Goal: Task Accomplishment & Management: Use online tool/utility

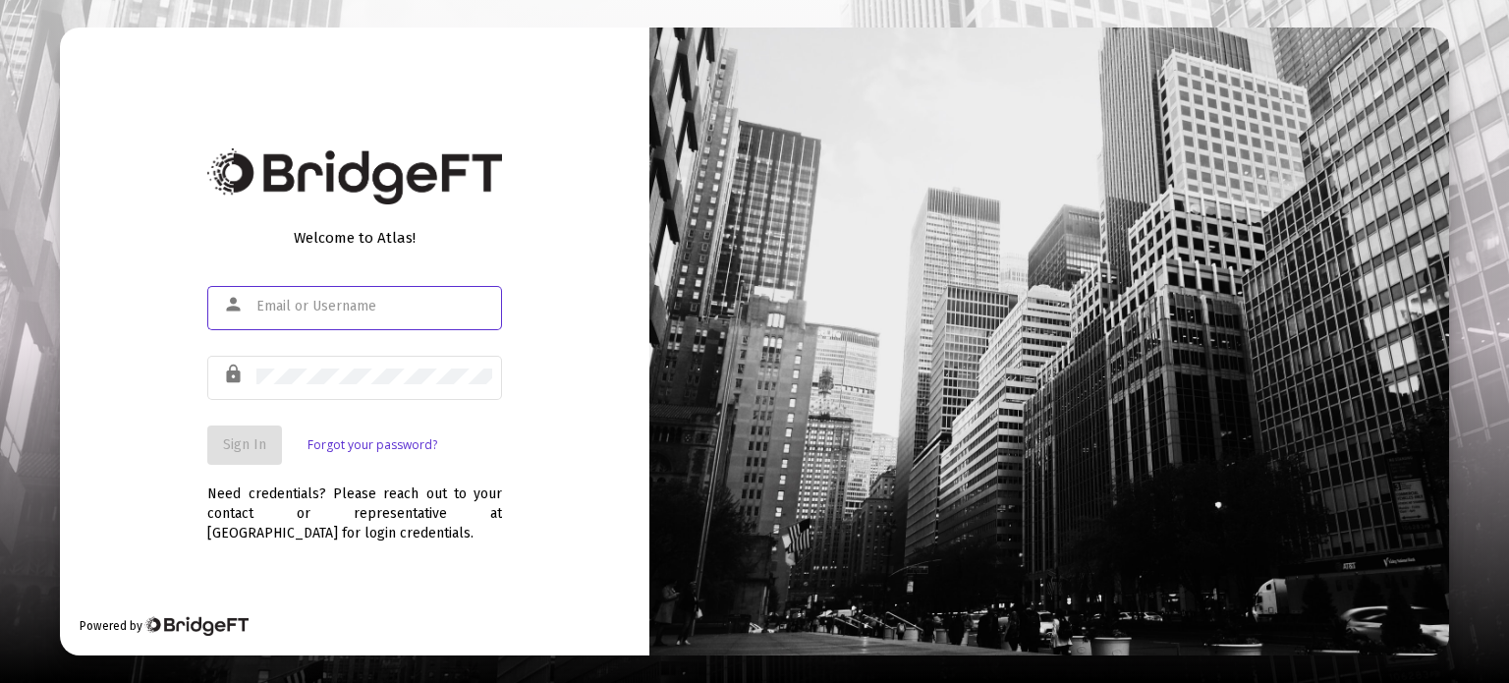
type input "[PERSON_NAME][EMAIL_ADDRESS][DOMAIN_NAME]"
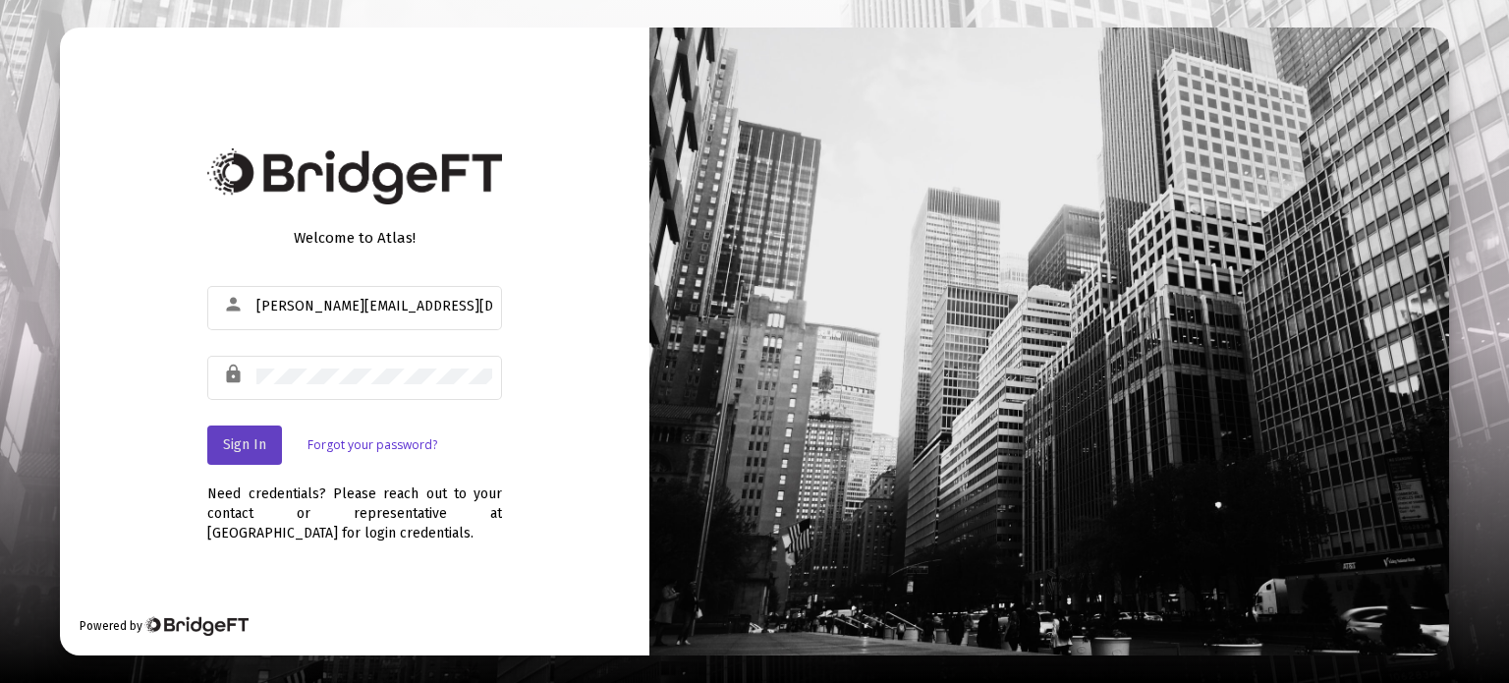
click at [248, 457] on button "Sign In" at bounding box center [244, 444] width 75 height 39
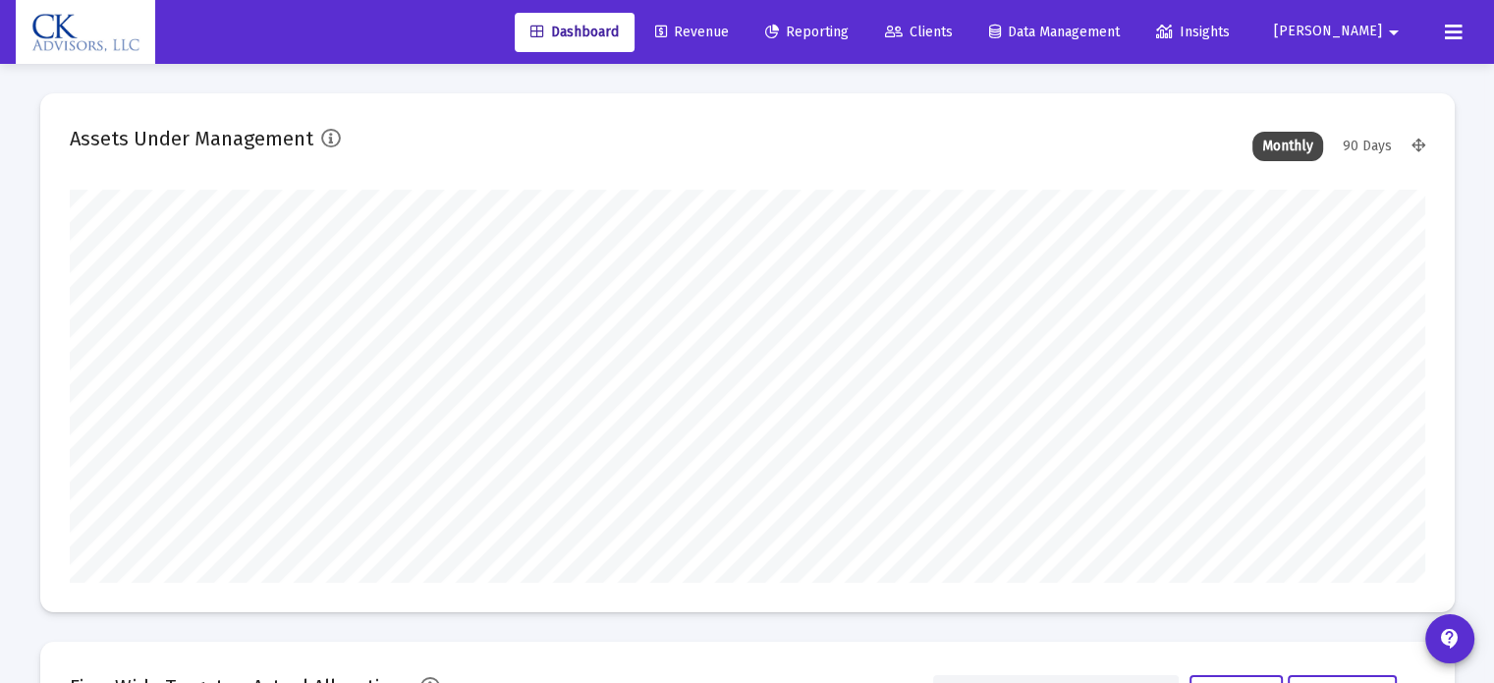
type input "[DATE]"
click at [849, 28] on span "Reporting" at bounding box center [806, 32] width 83 height 17
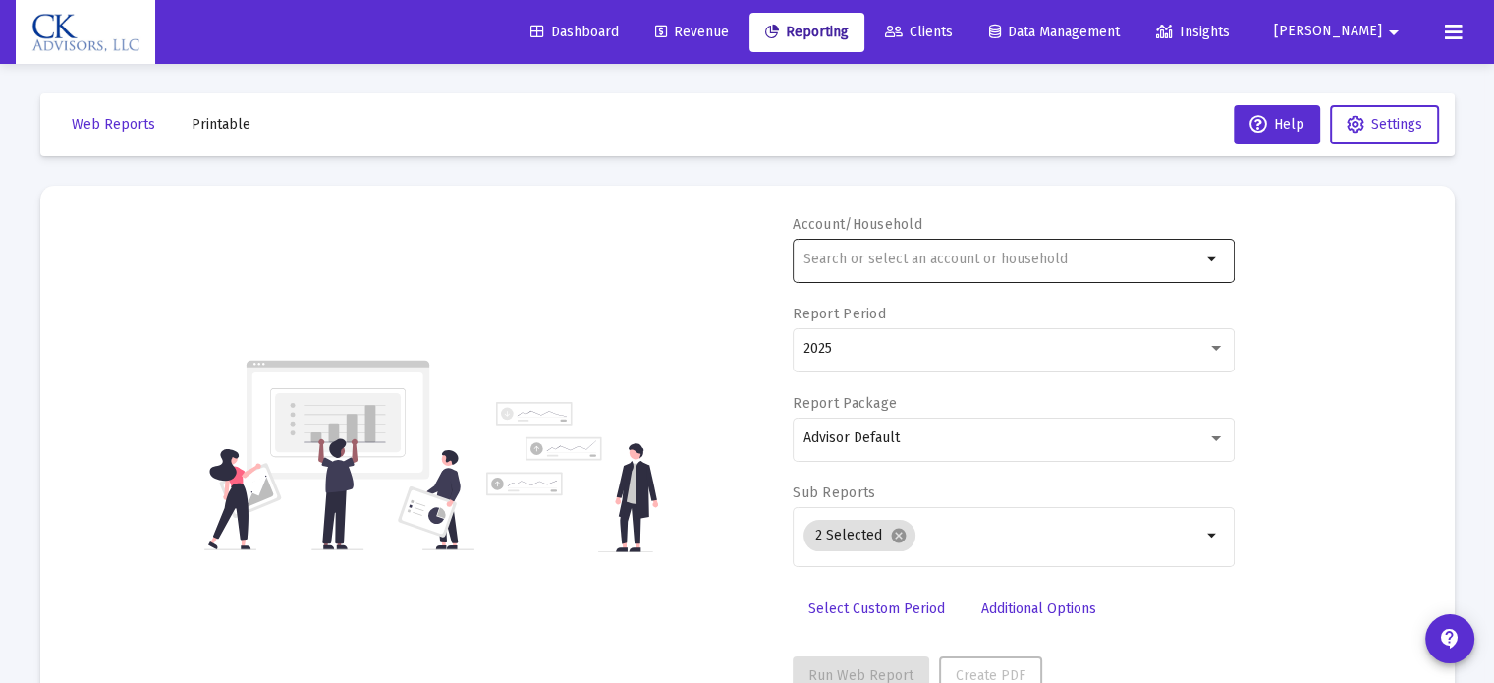
click at [817, 247] on div at bounding box center [1002, 259] width 398 height 48
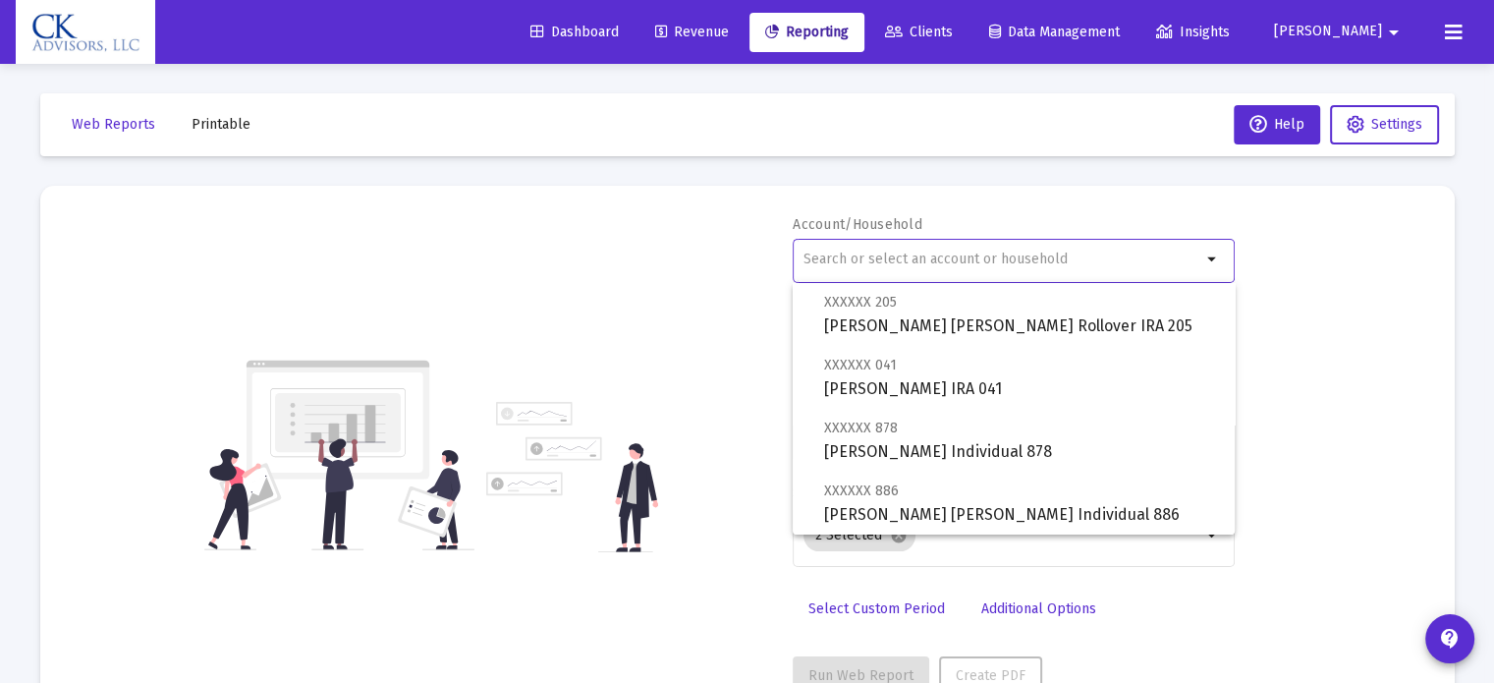
scroll to position [884, 0]
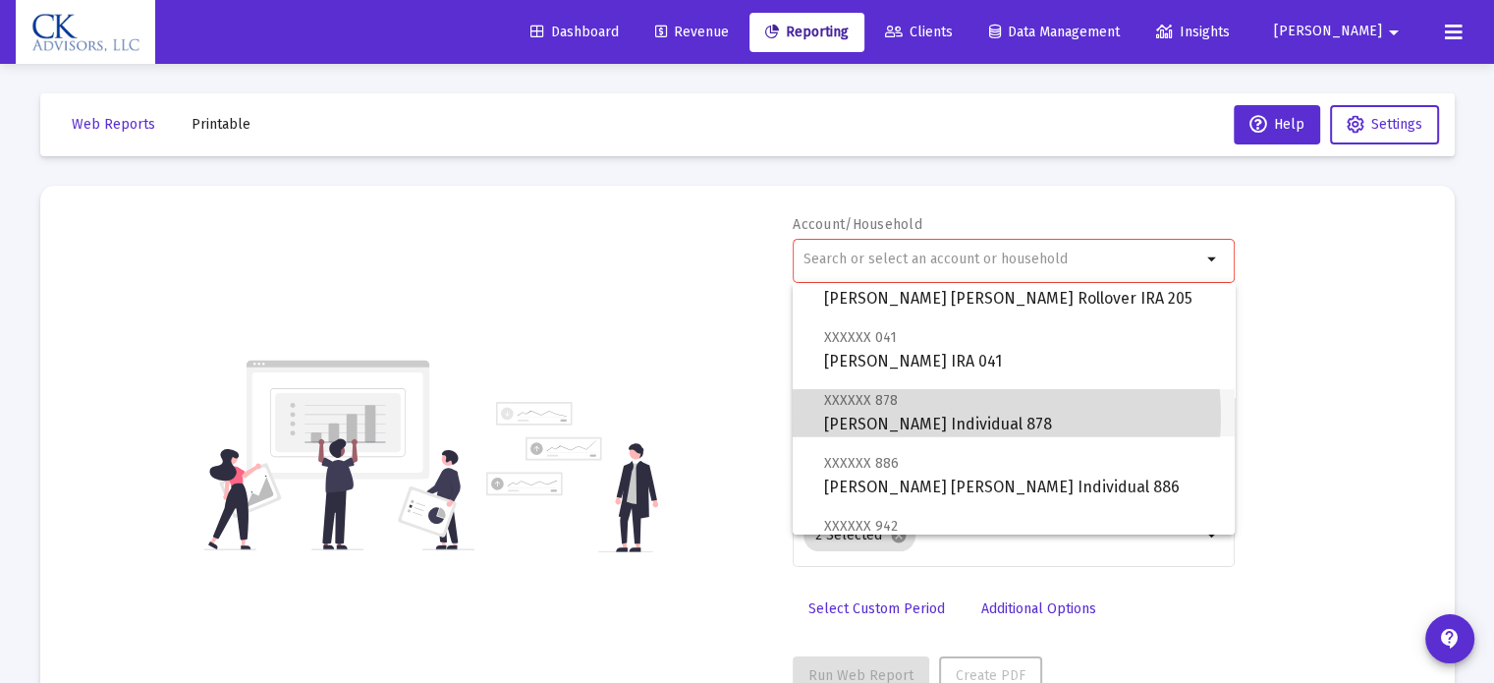
click at [938, 415] on span "XXXXXX 878 [PERSON_NAME] Individual 878" at bounding box center [1021, 412] width 395 height 48
type input "[PERSON_NAME] Individual 878"
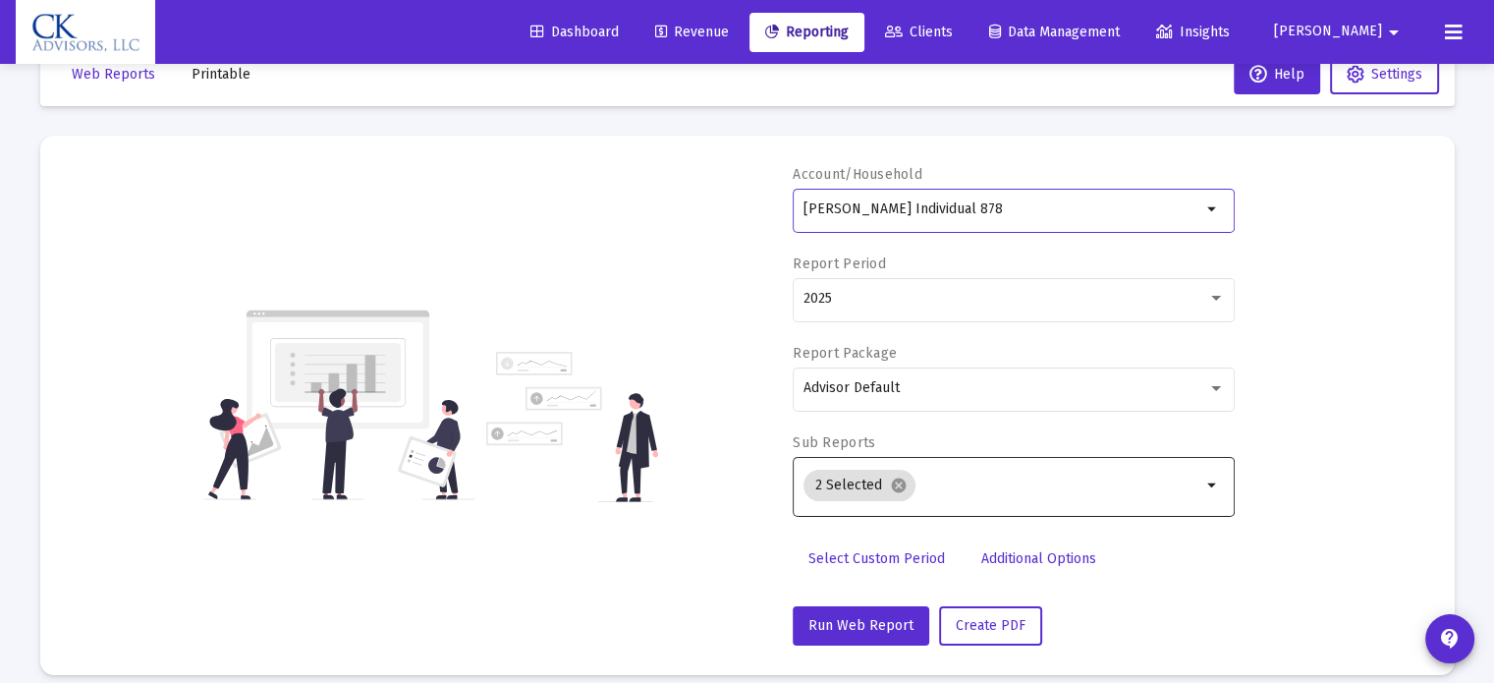
scroll to position [70, 0]
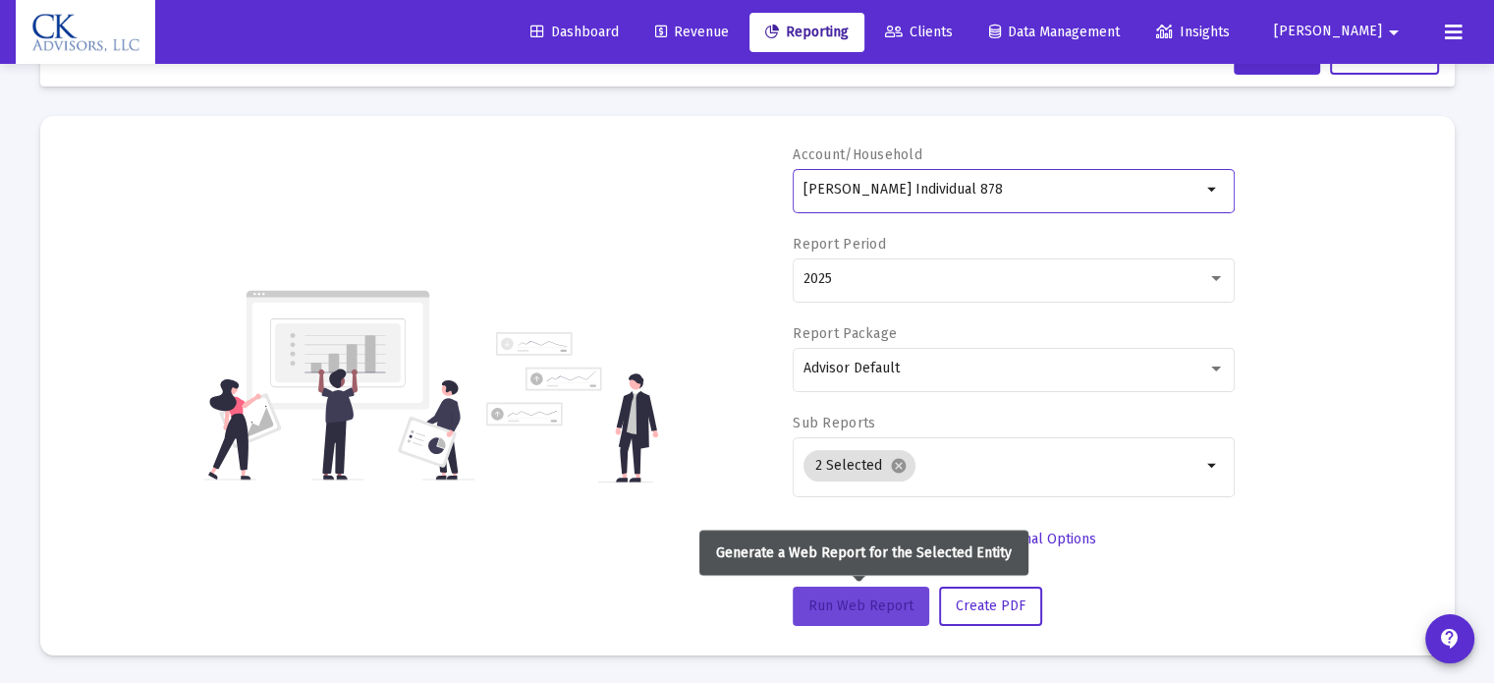
click at [838, 592] on button "Run Web Report" at bounding box center [861, 605] width 137 height 39
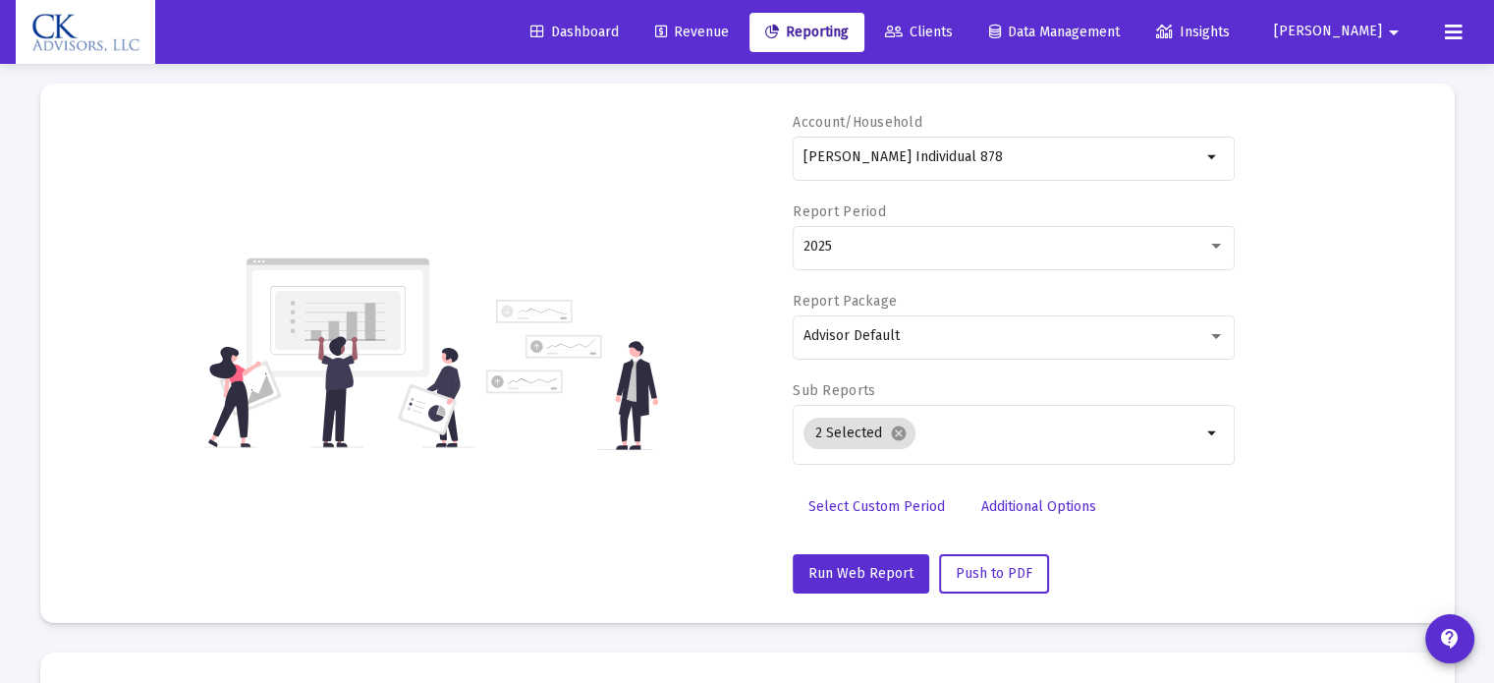
scroll to position [59, 0]
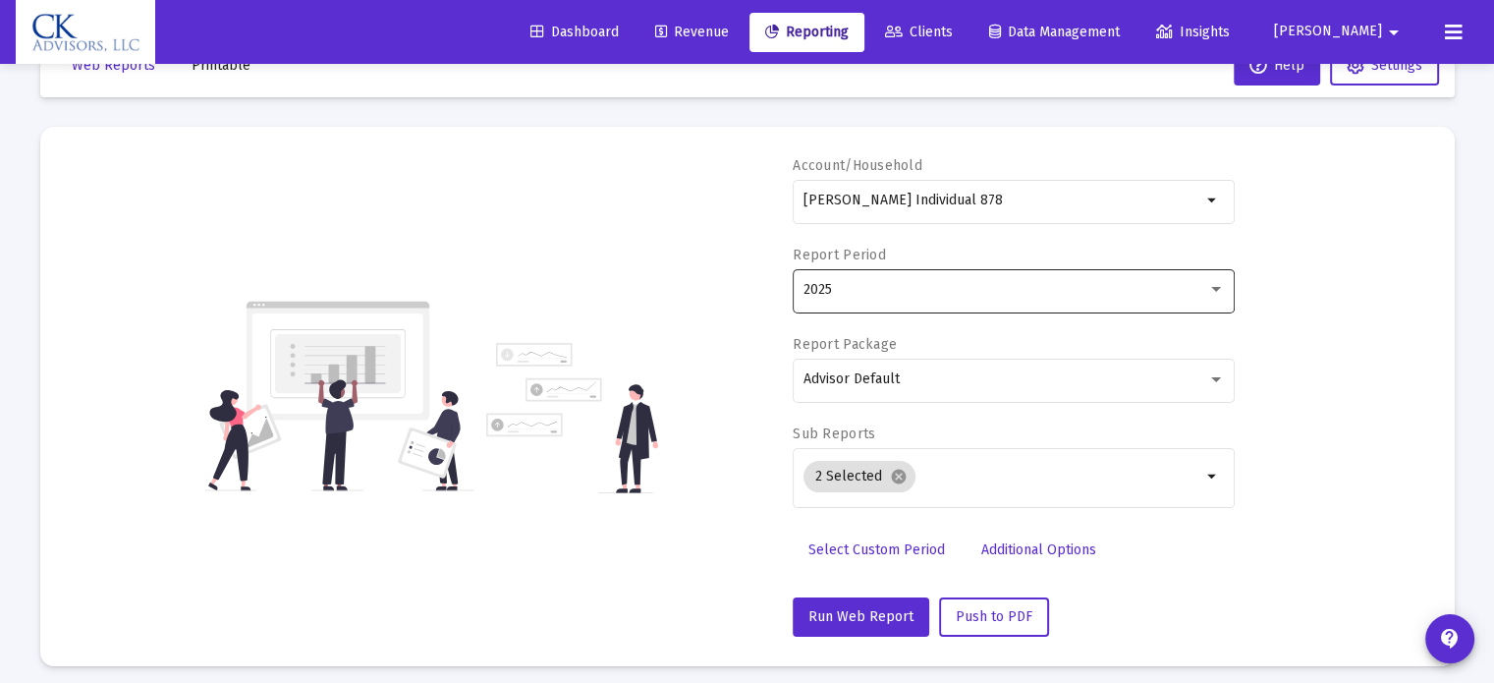
click at [1006, 310] on div "2025" at bounding box center [1013, 289] width 421 height 48
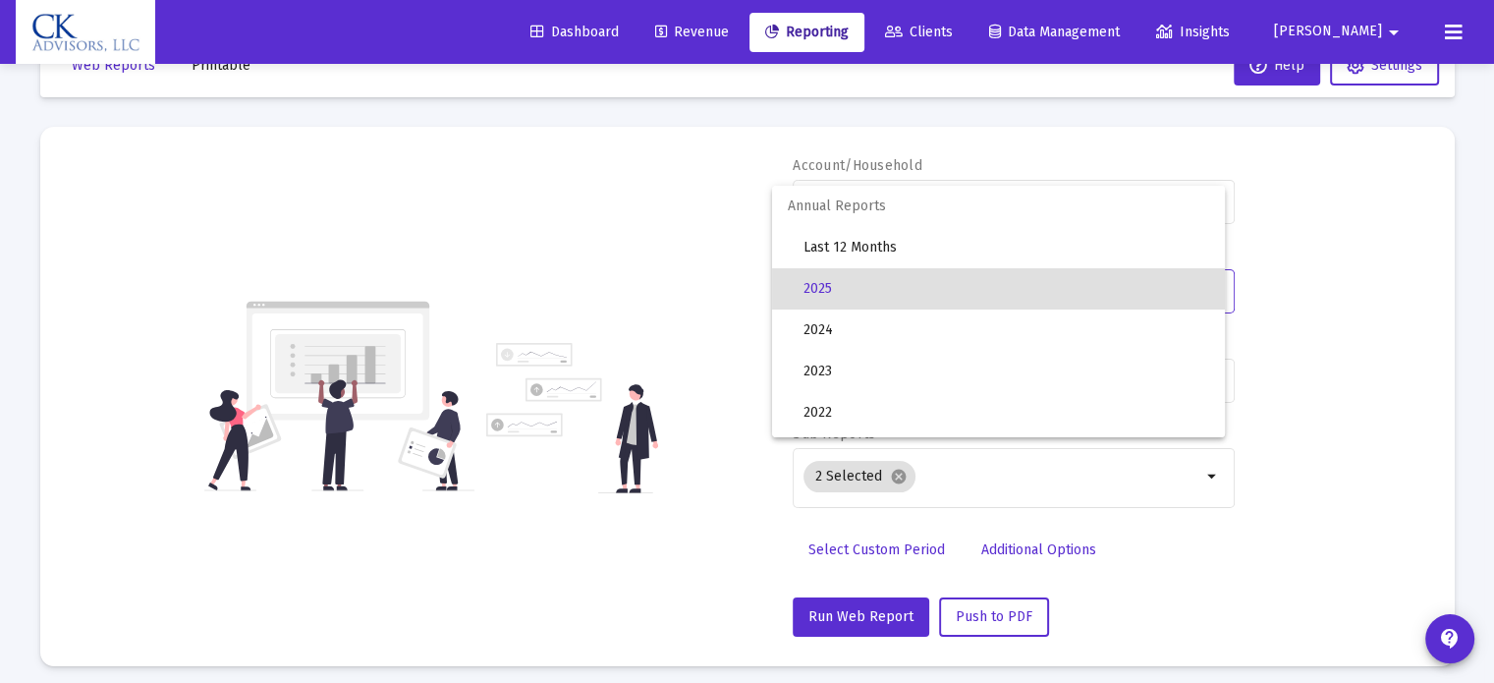
click at [634, 317] on div at bounding box center [747, 341] width 1494 height 683
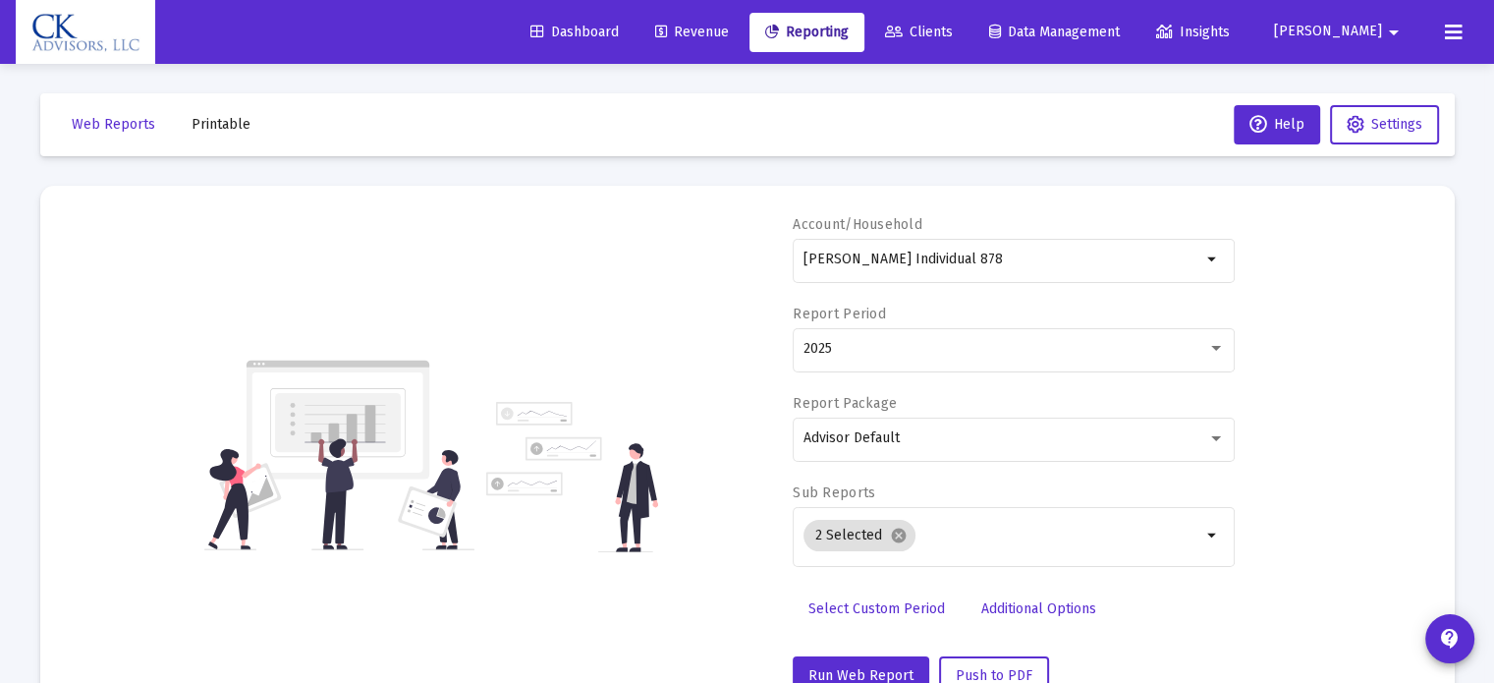
scroll to position [196, 0]
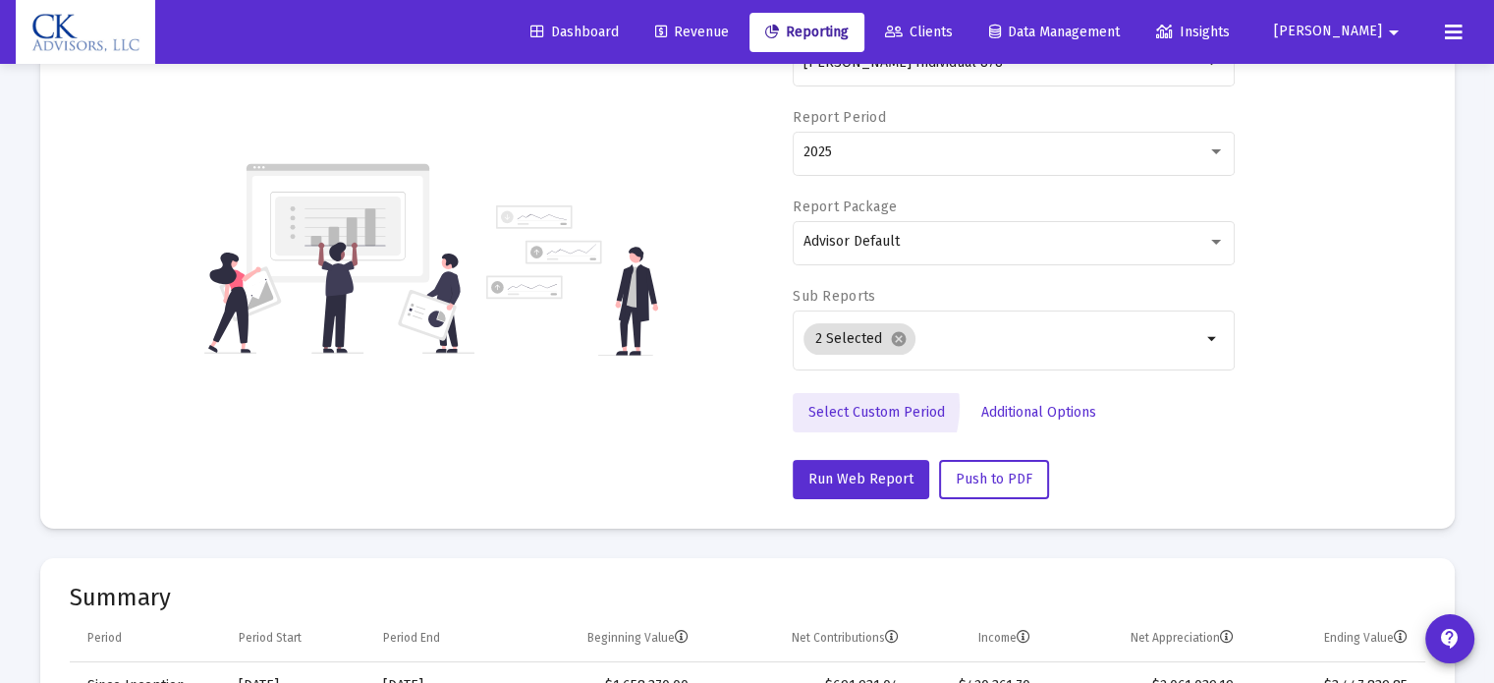
click at [844, 405] on span "Select Custom Period" at bounding box center [876, 412] width 137 height 17
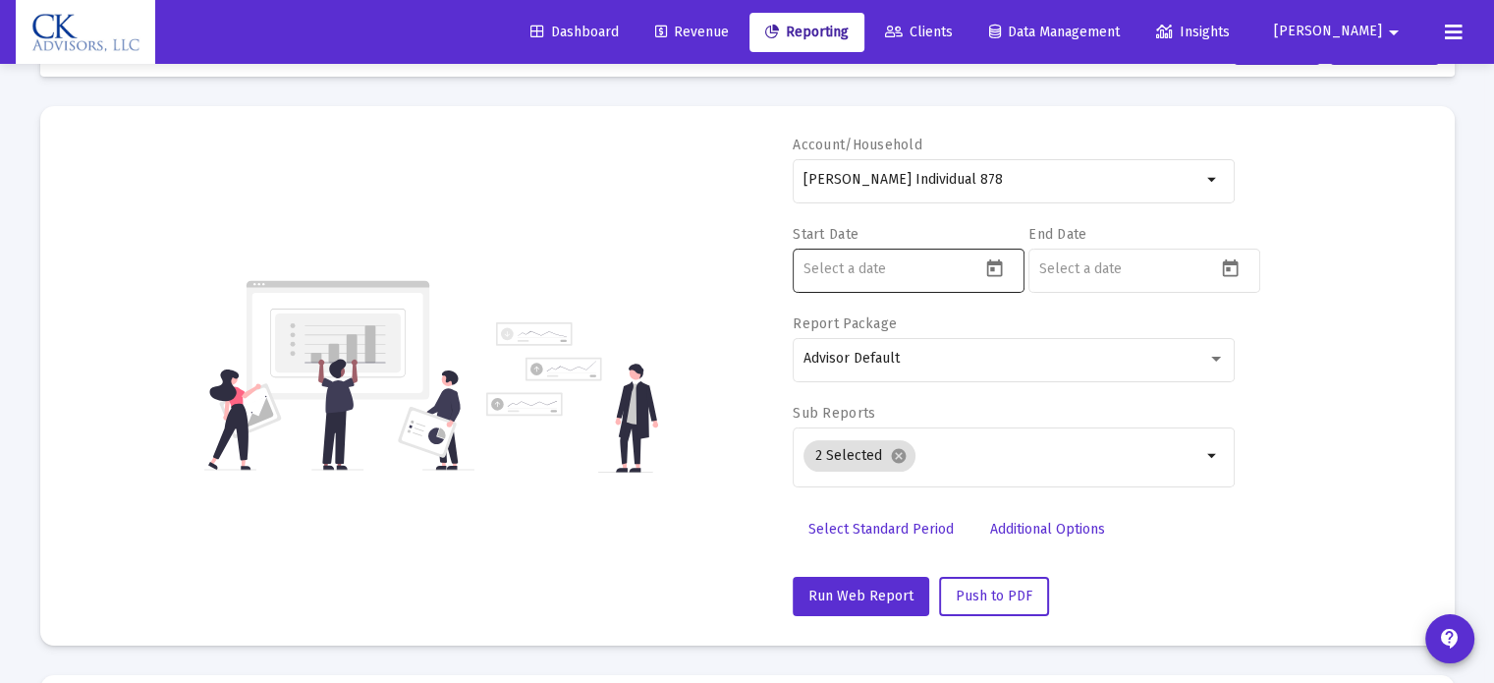
scroll to position [0, 0]
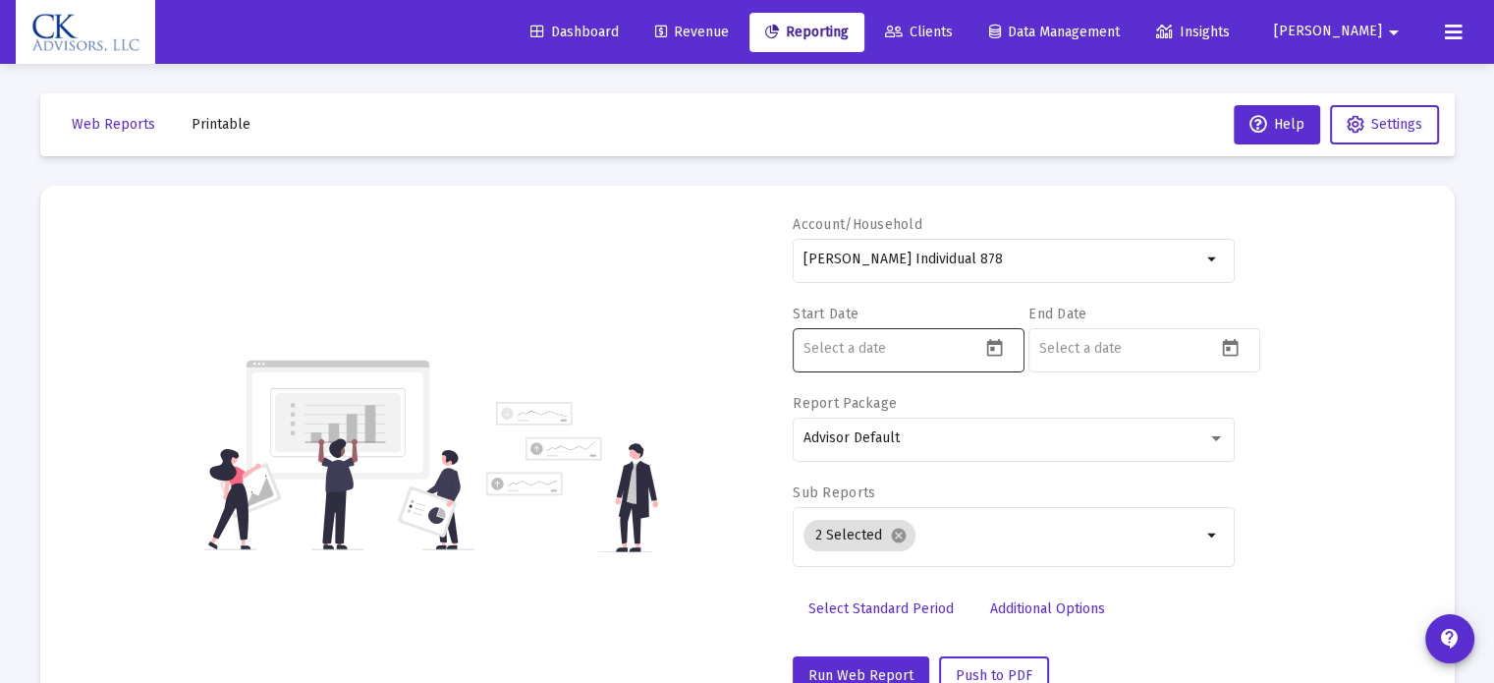
click at [999, 347] on icon "Open calendar" at bounding box center [994, 348] width 21 height 21
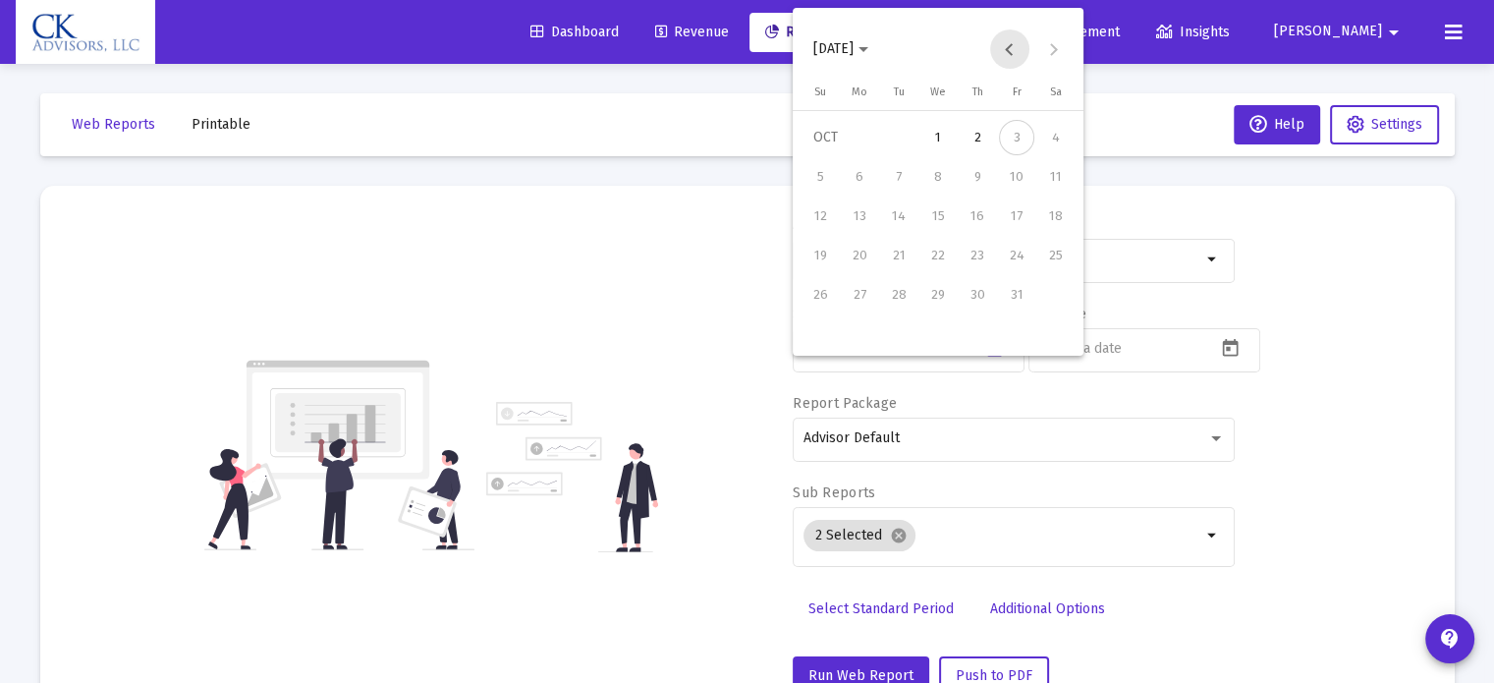
click at [1007, 43] on button "Previous month" at bounding box center [1009, 48] width 39 height 39
click at [862, 347] on div "30" at bounding box center [859, 333] width 35 height 35
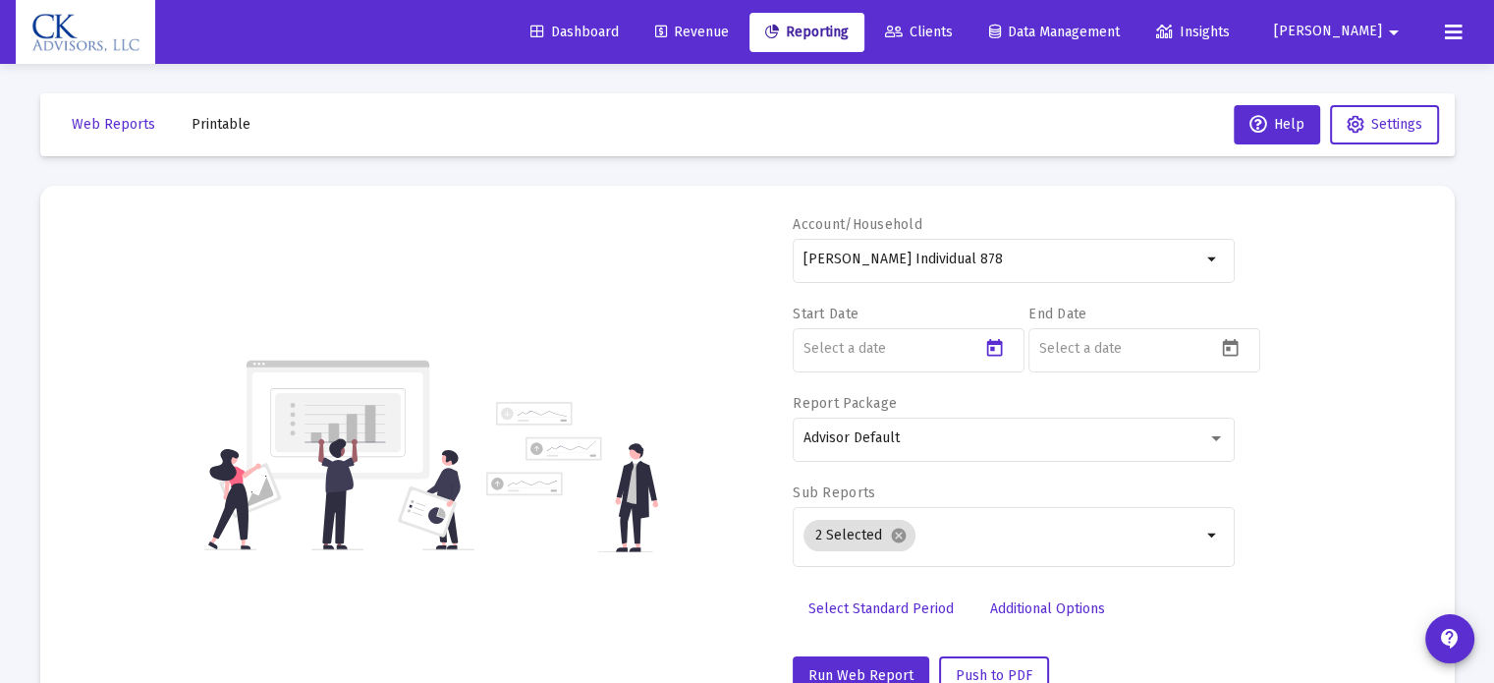
type input "[DATE]"
click at [1226, 345] on icon "Open calendar" at bounding box center [1230, 348] width 21 height 21
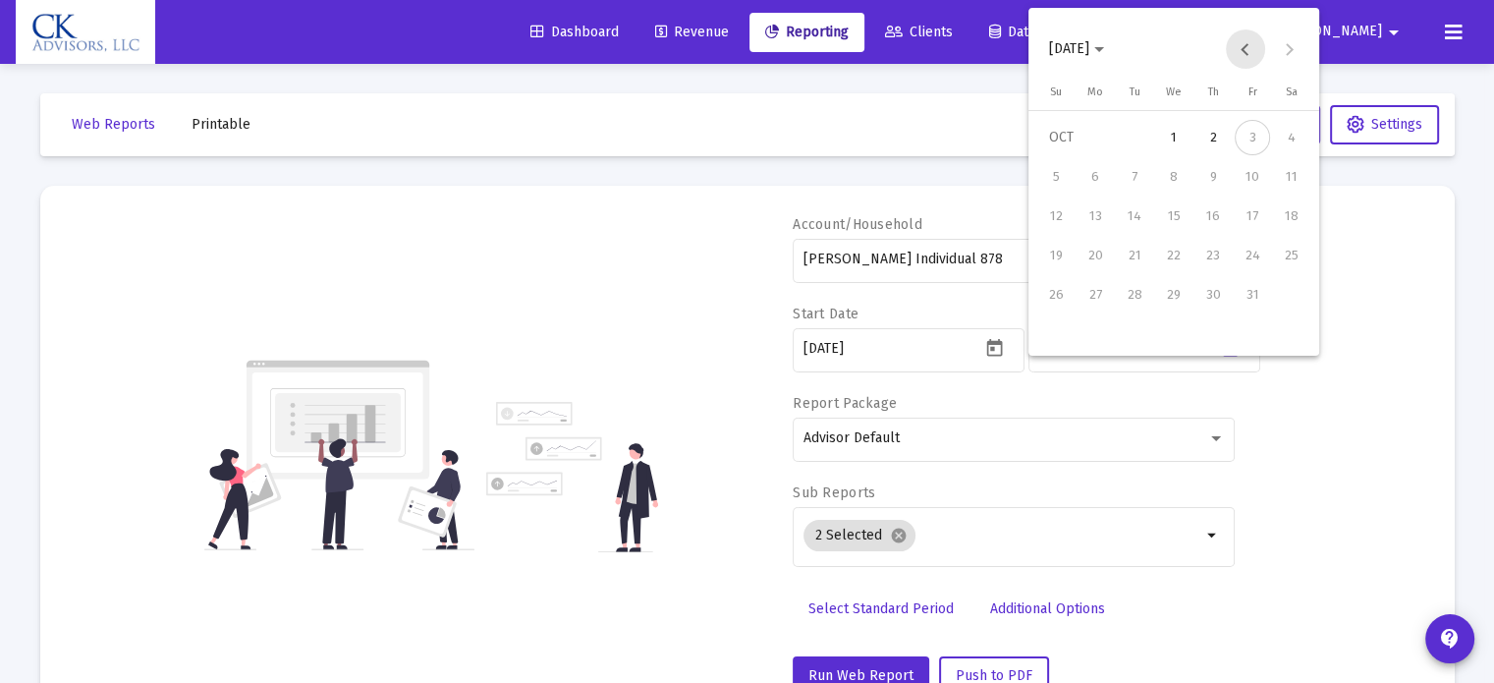
click at [1238, 42] on button "Previous month" at bounding box center [1245, 48] width 39 height 39
click at [1127, 341] on div "30" at bounding box center [1134, 333] width 35 height 35
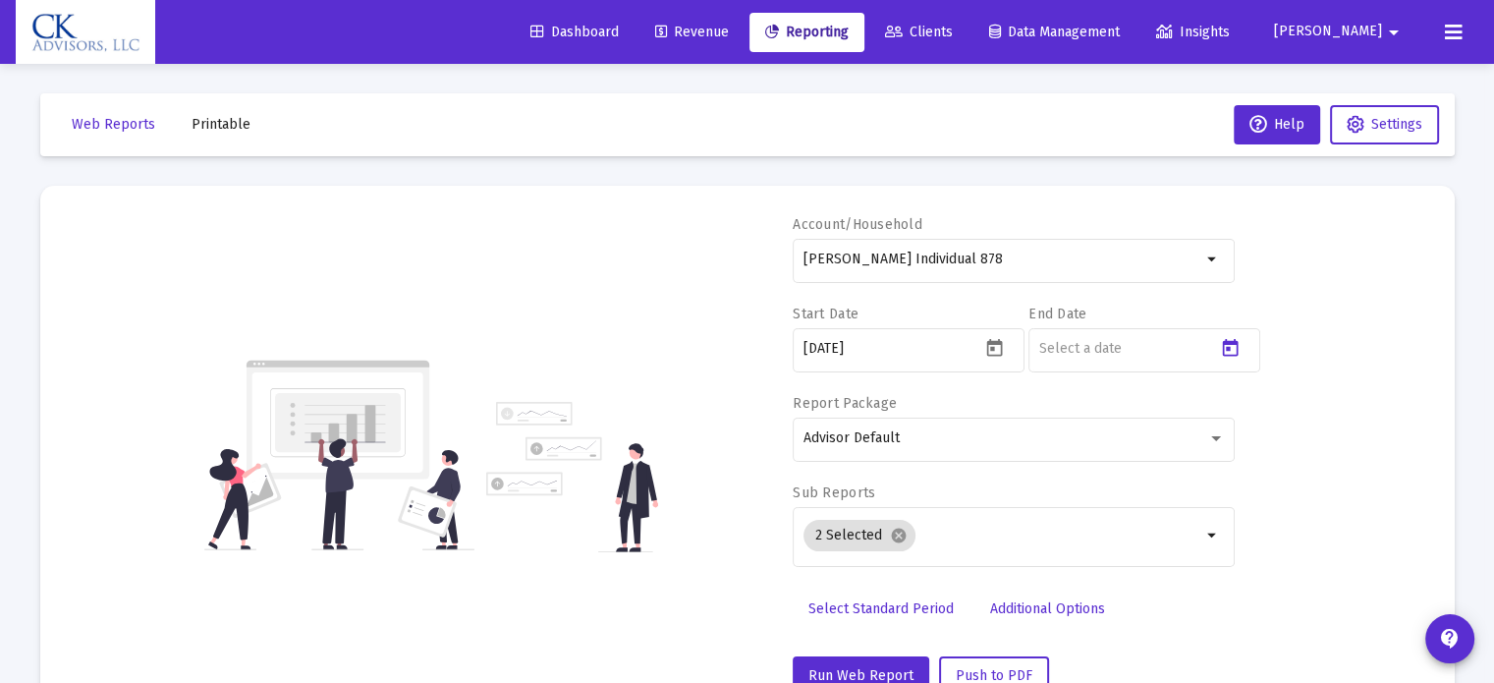
type input "[DATE]"
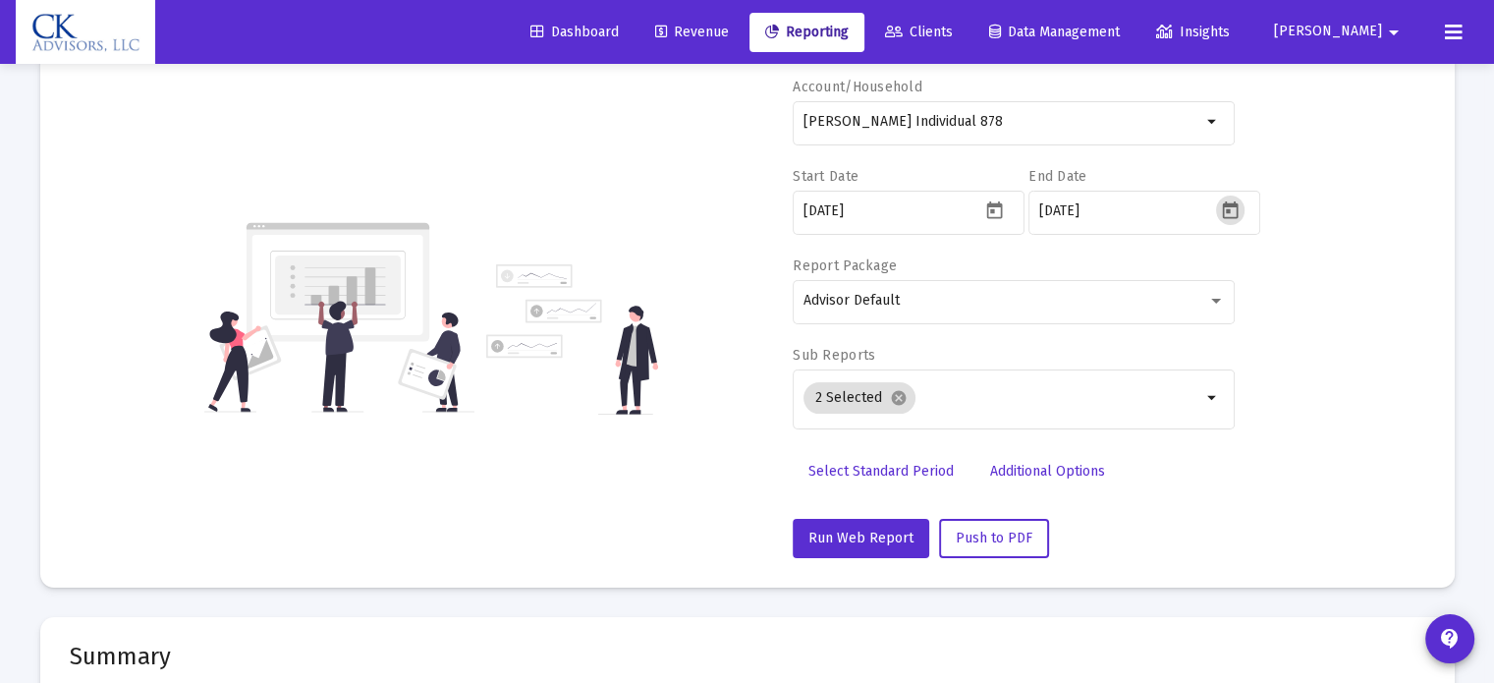
scroll to position [393, 0]
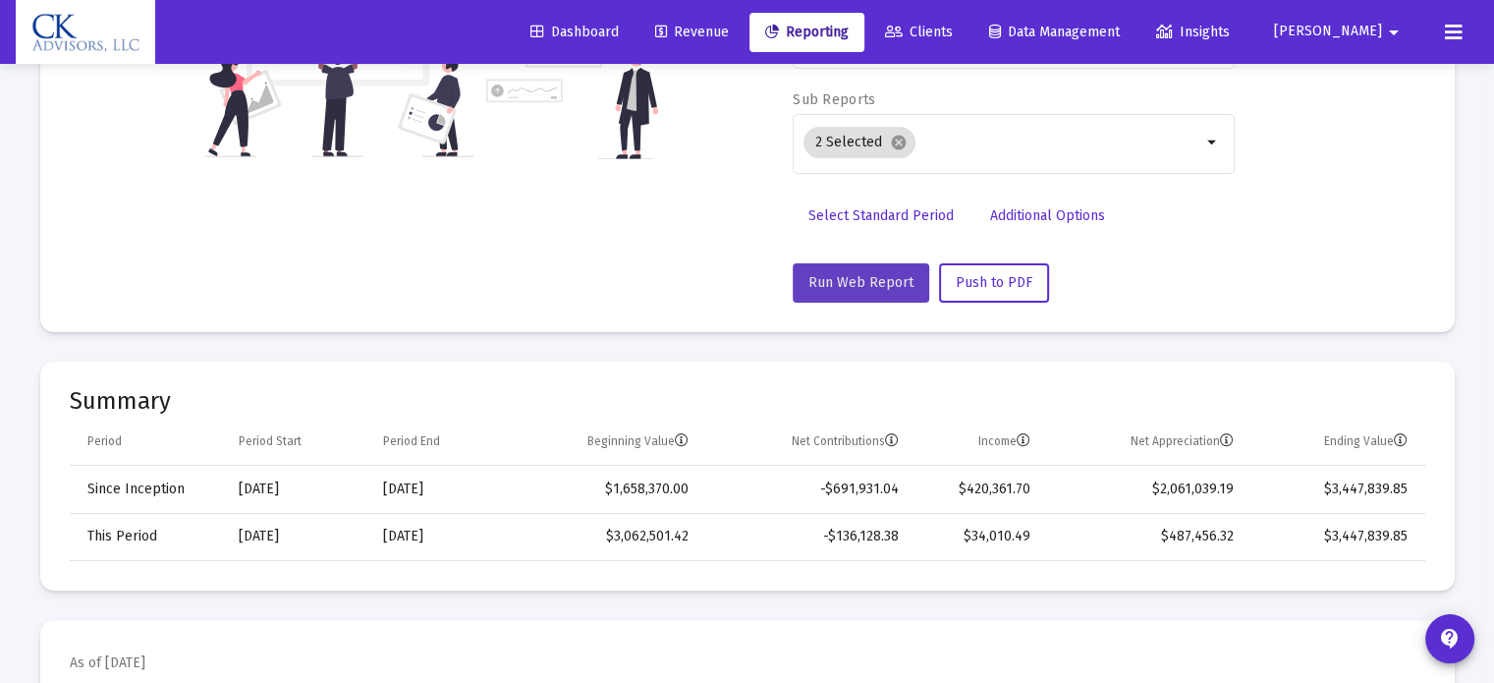
click at [892, 282] on span "Run Web Report" at bounding box center [860, 282] width 105 height 17
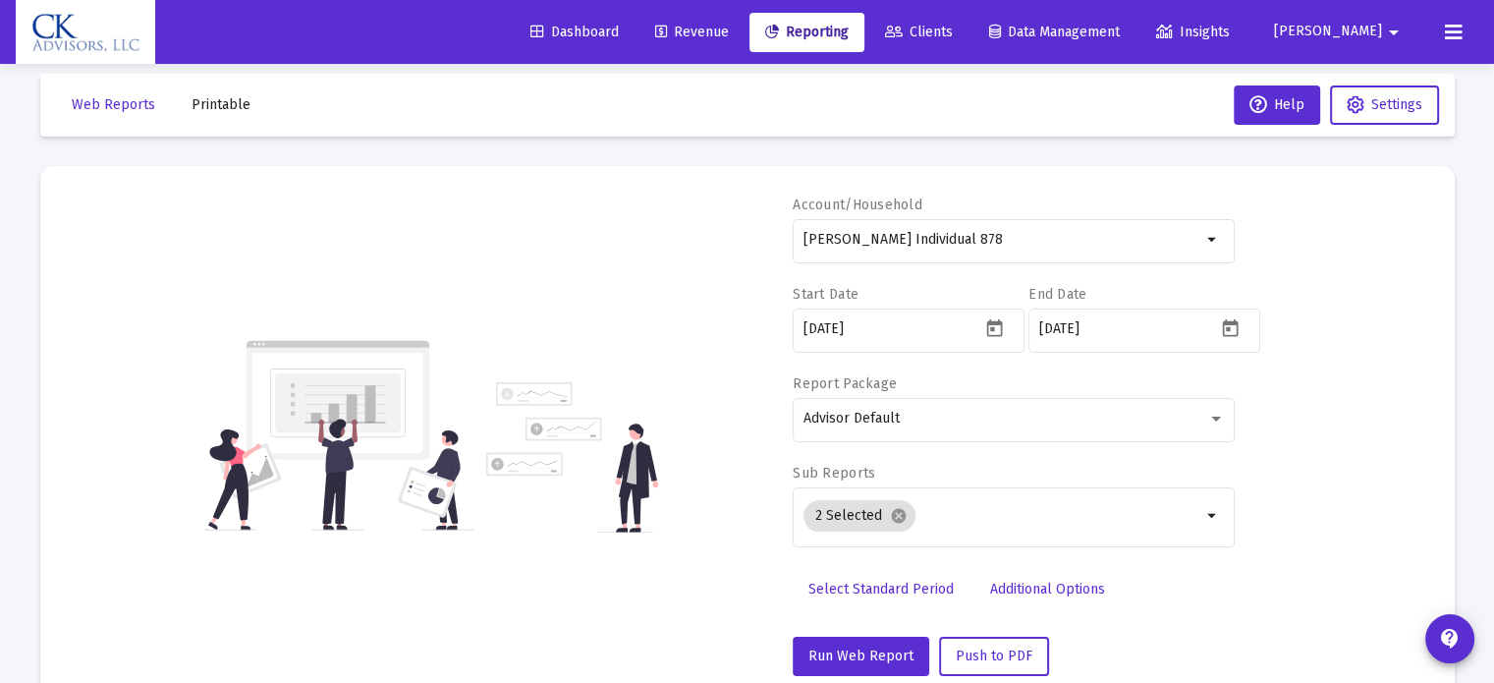
scroll to position [0, 0]
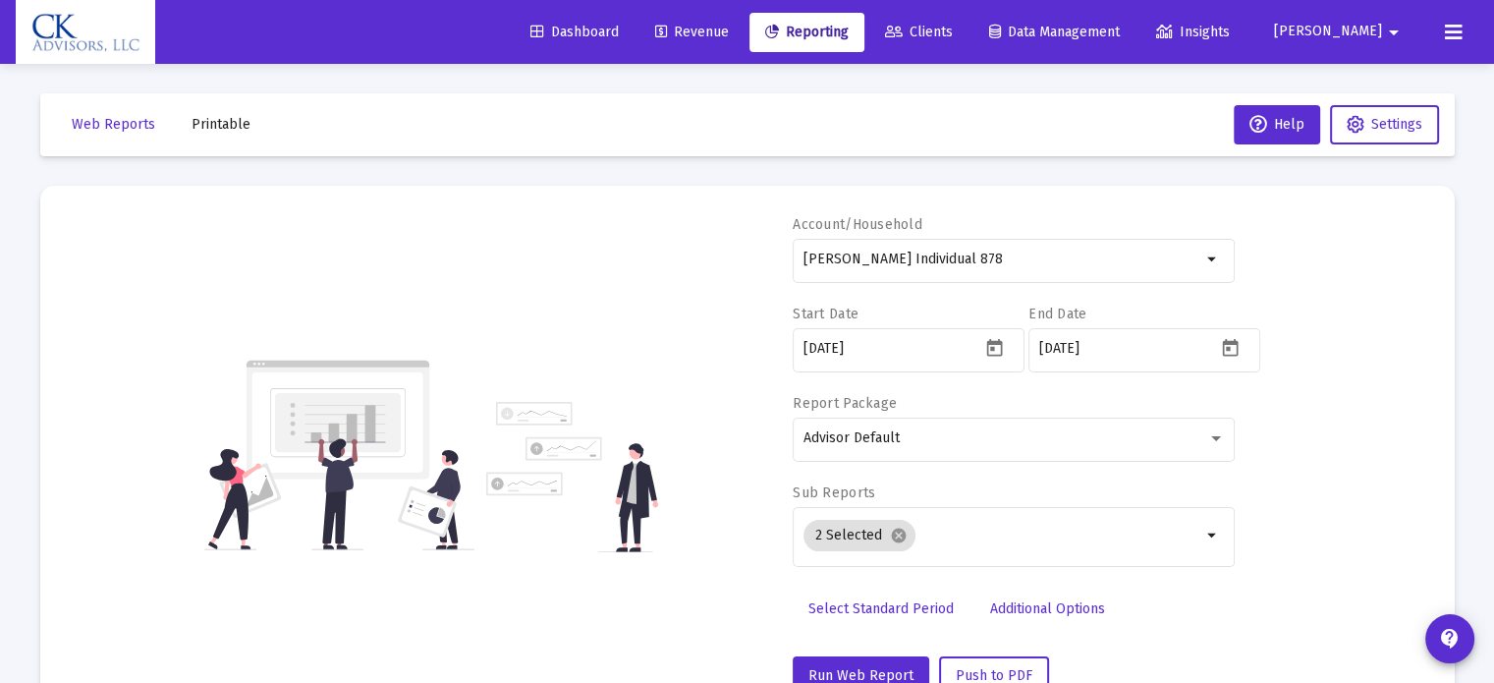
click at [1359, 24] on span "[PERSON_NAME]" at bounding box center [1328, 32] width 108 height 17
click at [1337, 122] on icon at bounding box center [1343, 131] width 18 height 18
